Goal: Information Seeking & Learning: Learn about a topic

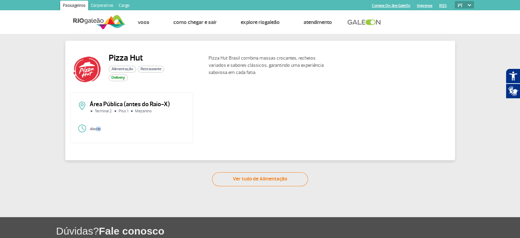
click at [100, 130] on strong "Aberto" at bounding box center [95, 128] width 11 height 4
click at [36, 112] on div "Pizza Hut Alimentação Restaurante Delivery Pizza Hut Brasil combina massas croc…" at bounding box center [260, 110] width 520 height 152
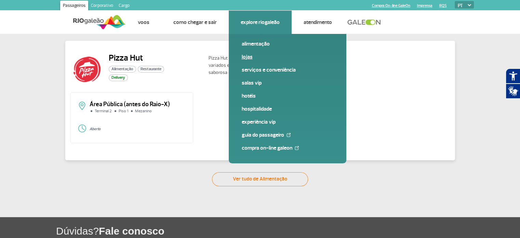
click at [243, 53] on link "Lojas" at bounding box center [288, 57] width 92 height 8
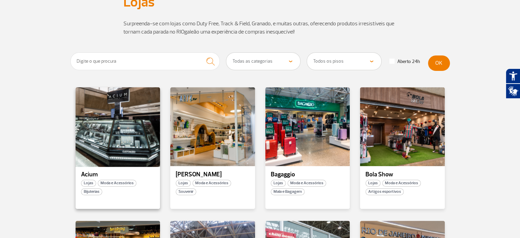
scroll to position [68, 0]
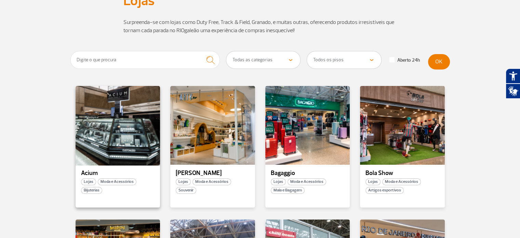
click at [128, 99] on div at bounding box center [118, 125] width 86 height 80
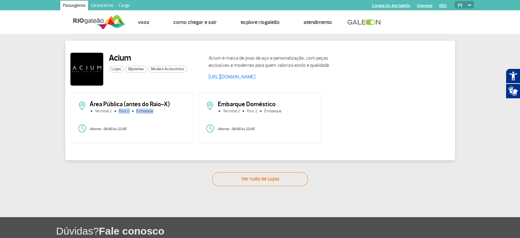
drag, startPoint x: 138, startPoint y: 112, endPoint x: 163, endPoint y: 115, distance: 24.4
click at [163, 115] on div "Área Pública (antes do Raio-X) Terminal 2 Piso 2 Embarque" at bounding box center [132, 109] width 109 height 17
drag, startPoint x: 265, startPoint y: 128, endPoint x: 272, endPoint y: 128, distance: 6.5
click at [272, 128] on p "Aberto - 06:00 às 22:00" at bounding box center [265, 129] width 97 height 4
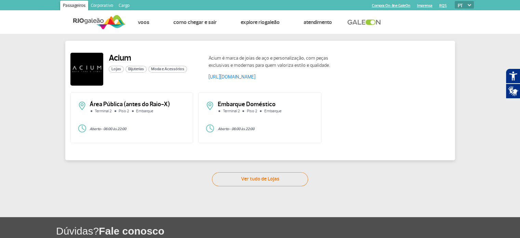
click at [272, 128] on p "Aberto - 06:00 às 22:00" at bounding box center [265, 129] width 97 height 4
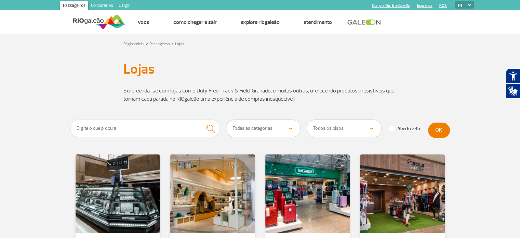
click at [46, 80] on section "Surpreenda-se com lojas como Duty Free, Track & Field, Granado, e muitas outras…" at bounding box center [260, 98] width 520 height 41
click at [217, 187] on div at bounding box center [213, 193] width 86 height 80
